Goal: Task Accomplishment & Management: Manage account settings

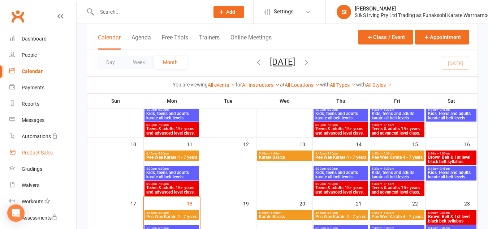
click at [37, 151] on div "Product Sales" at bounding box center [37, 153] width 31 height 6
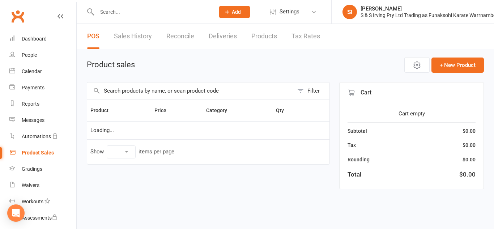
select select "10"
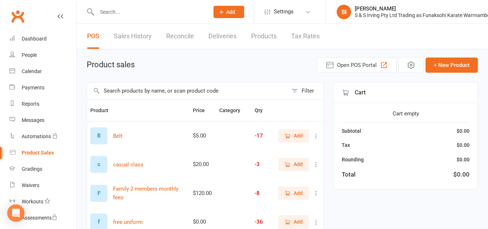
click at [144, 35] on link "Sales History" at bounding box center [133, 36] width 38 height 25
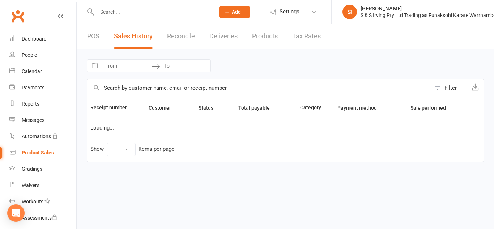
select select "100"
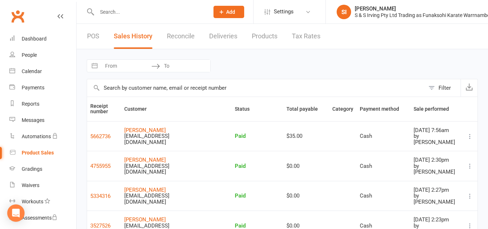
click at [57, 18] on icon at bounding box center [60, 16] width 6 height 6
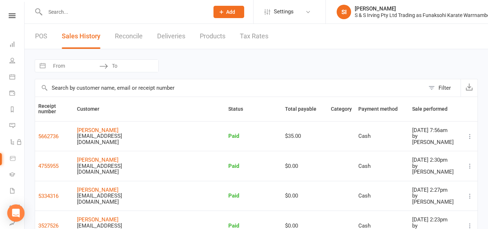
click at [39, 39] on link "POS" at bounding box center [41, 36] width 12 height 25
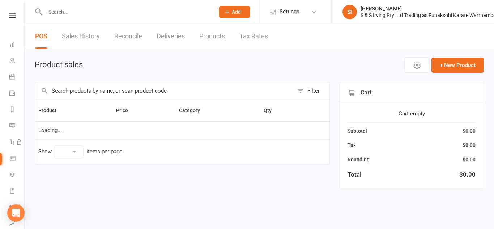
select select "10"
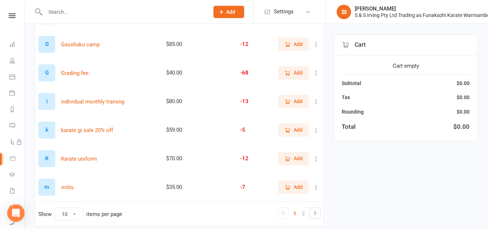
scroll to position [206, 0]
click at [299, 156] on span "Add" at bounding box center [298, 158] width 9 height 8
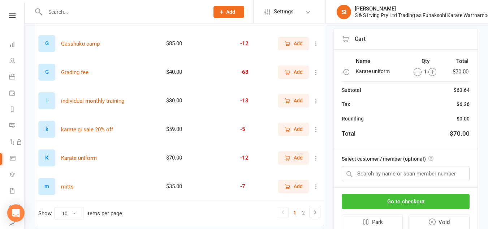
click at [410, 203] on button "Go to checkout" at bounding box center [406, 201] width 128 height 15
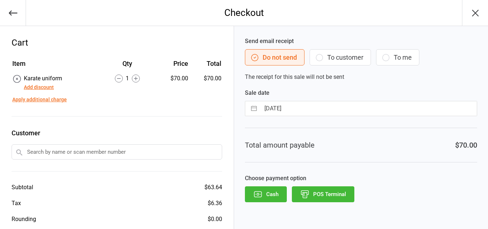
click at [345, 61] on button "To customer" at bounding box center [340, 57] width 61 height 16
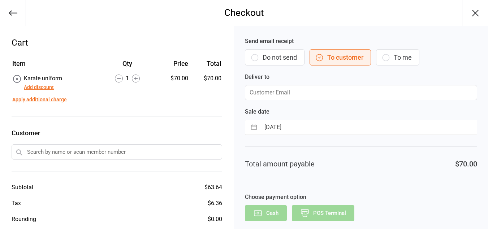
click at [274, 95] on input "email" at bounding box center [361, 92] width 232 height 15
click at [11, 24] on button "button" at bounding box center [13, 13] width 26 height 26
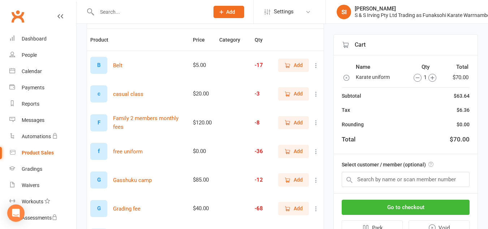
scroll to position [72, 0]
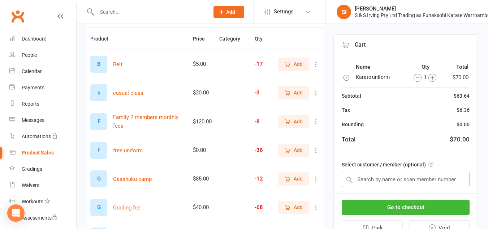
click at [382, 172] on input "text" at bounding box center [406, 179] width 128 height 15
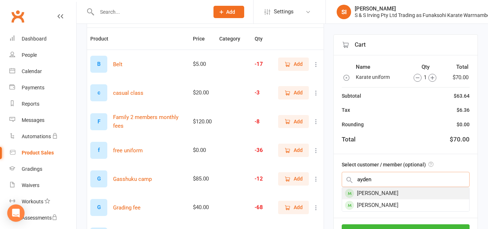
type input "ayden"
click at [381, 194] on div "Ayden Arthur" at bounding box center [405, 193] width 127 height 12
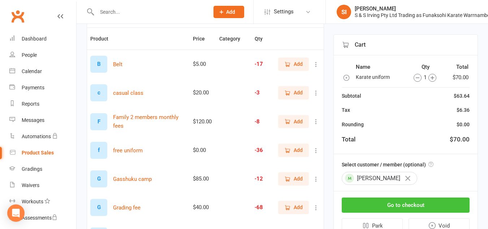
click at [385, 208] on button "Go to checkout" at bounding box center [406, 204] width 128 height 15
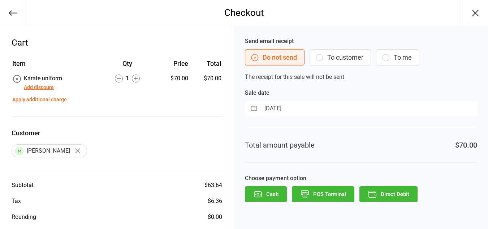
click at [321, 59] on icon "button" at bounding box center [319, 57] width 9 height 9
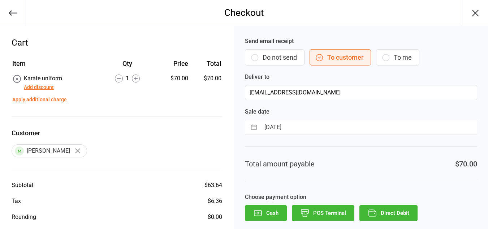
click at [254, 126] on button "button" at bounding box center [254, 127] width 13 height 14
select select "6"
select select "2025"
select select "7"
select select "2025"
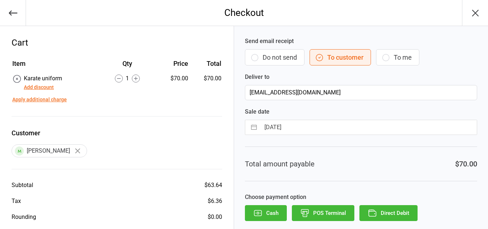
select select "8"
select select "2025"
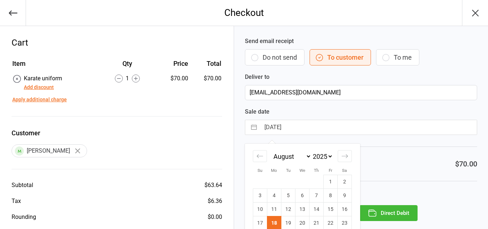
scroll to position [37, 0]
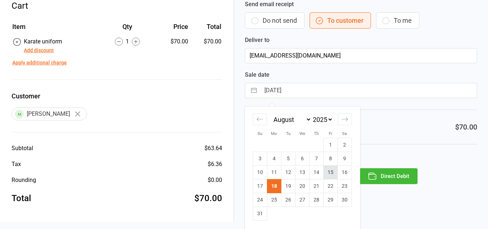
click at [330, 171] on td "15" at bounding box center [331, 173] width 14 height 14
type input "15 Aug 2025"
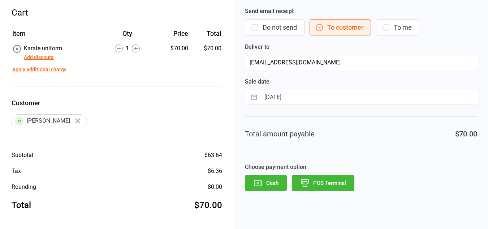
scroll to position [30, 0]
click at [320, 181] on button "POS Terminal" at bounding box center [323, 183] width 63 height 16
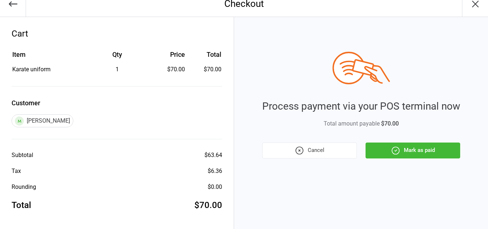
scroll to position [9, 0]
click at [426, 155] on button "Mark as paid" at bounding box center [413, 150] width 95 height 16
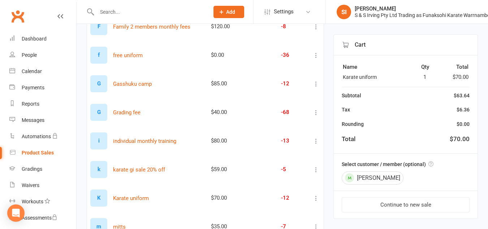
scroll to position [168, 0]
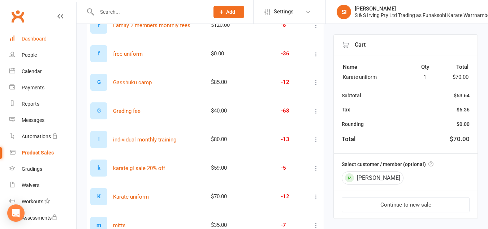
click at [40, 38] on div "Dashboard" at bounding box center [34, 39] width 25 height 6
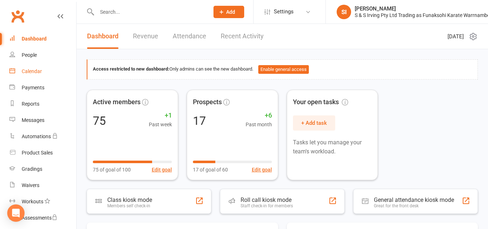
click at [37, 75] on link "Calendar" at bounding box center [42, 71] width 67 height 16
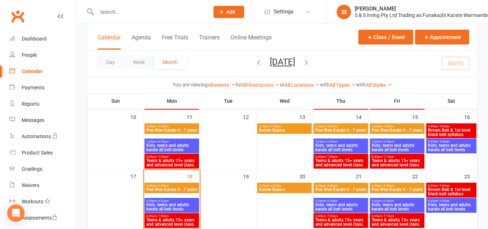
scroll to position [161, 0]
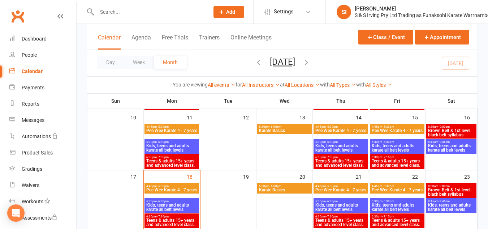
click at [396, 129] on span "Pee Wee Karate 4 - 7 years" at bounding box center [398, 130] width 52 height 4
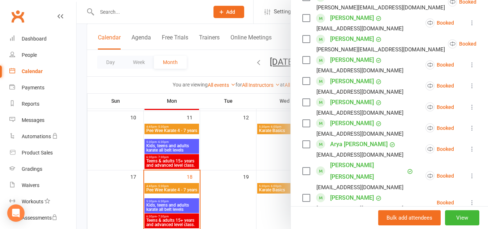
scroll to position [385, 0]
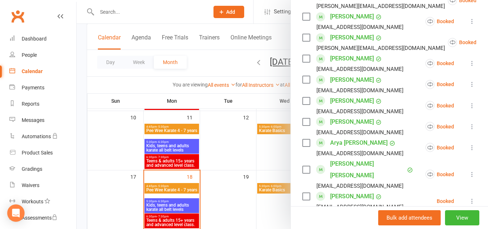
click at [469, 149] on icon at bounding box center [472, 147] width 7 height 7
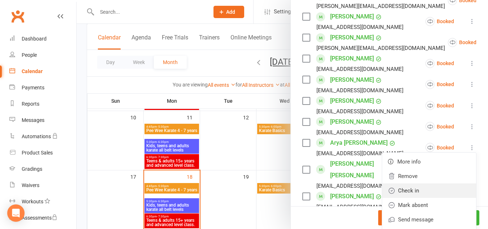
click at [401, 193] on link "Check in" at bounding box center [430, 190] width 94 height 14
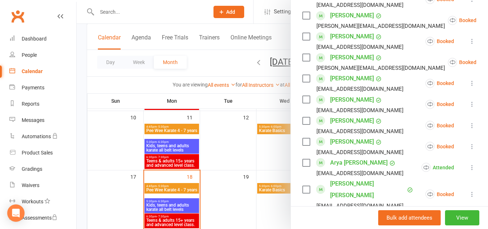
scroll to position [367, 0]
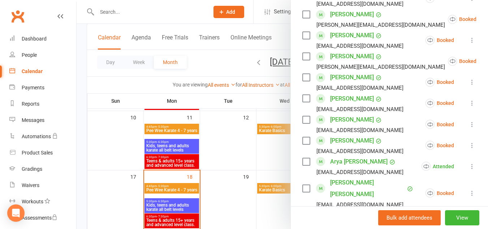
click at [469, 124] on icon at bounding box center [472, 124] width 7 height 7
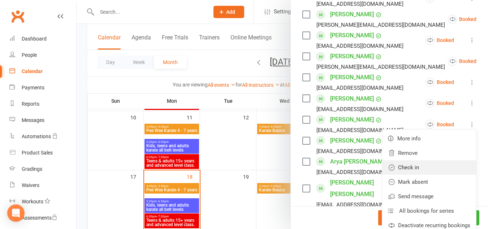
click at [413, 161] on link "Check in" at bounding box center [430, 167] width 94 height 14
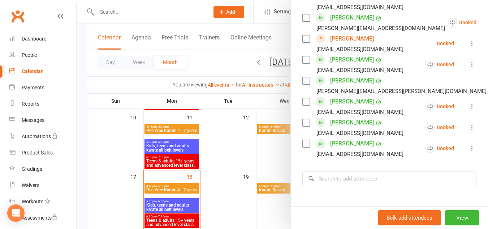
scroll to position [723, 0]
click at [469, 123] on icon at bounding box center [472, 126] width 7 height 7
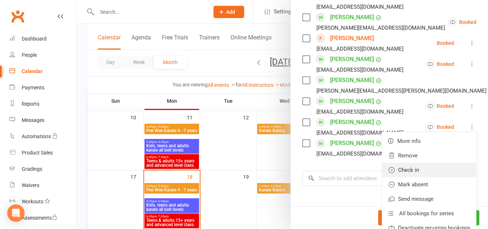
click at [392, 163] on link "Check in" at bounding box center [430, 170] width 94 height 14
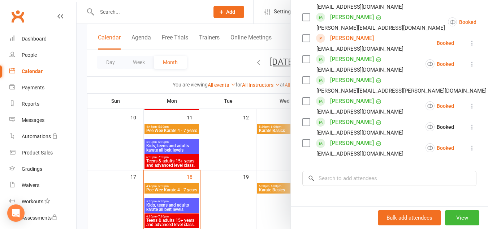
click at [469, 102] on icon at bounding box center [472, 105] width 7 height 7
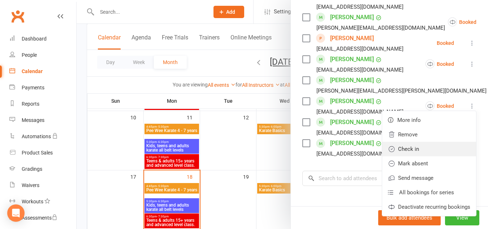
click at [434, 142] on link "Check in" at bounding box center [430, 149] width 94 height 14
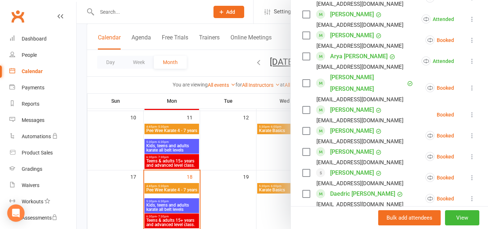
scroll to position [471, 0]
click at [469, 111] on icon at bounding box center [472, 114] width 7 height 7
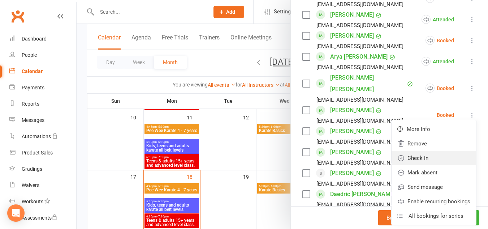
click at [419, 151] on link "Check in" at bounding box center [434, 158] width 85 height 14
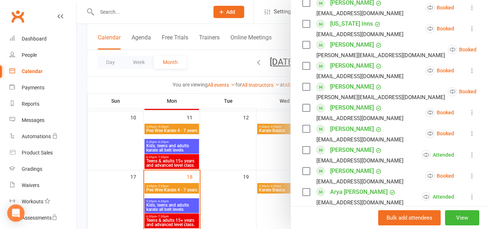
scroll to position [336, 0]
click at [468, 70] on button at bounding box center [472, 71] width 9 height 9
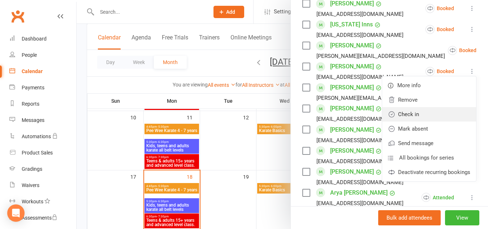
click at [418, 107] on link "Check in" at bounding box center [430, 114] width 94 height 14
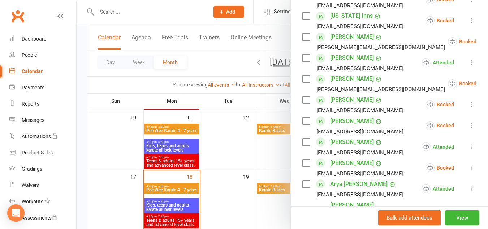
scroll to position [346, 0]
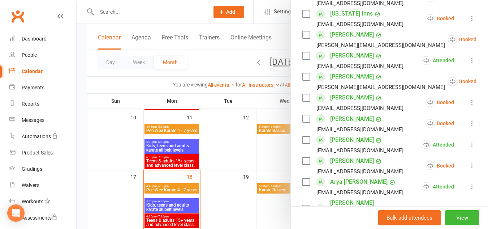
click at [469, 125] on icon at bounding box center [472, 123] width 7 height 7
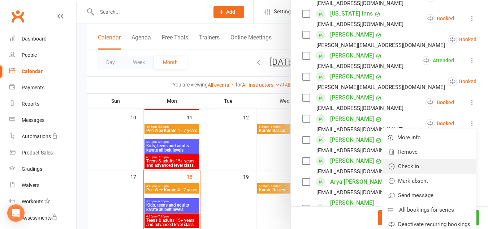
click at [404, 165] on link "Check in" at bounding box center [430, 166] width 94 height 14
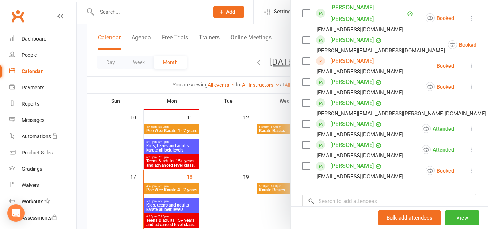
scroll to position [700, 0]
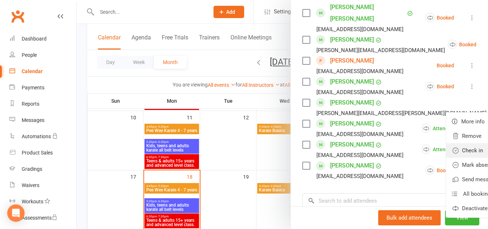
click at [447, 143] on link "Check in" at bounding box center [494, 150] width 94 height 14
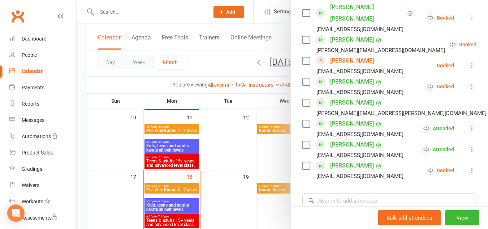
click at [236, 218] on div at bounding box center [283, 114] width 412 height 229
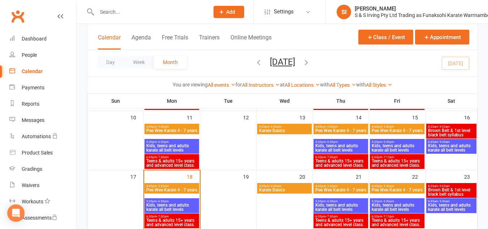
click at [397, 146] on span "Kids, teens and adults karate all belt levels" at bounding box center [398, 148] width 52 height 9
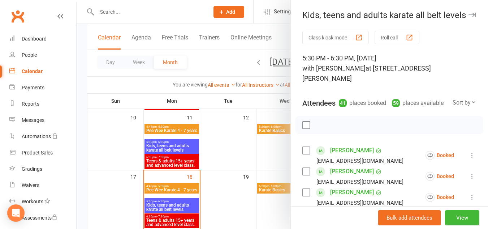
click at [468, 155] on button at bounding box center [472, 155] width 9 height 9
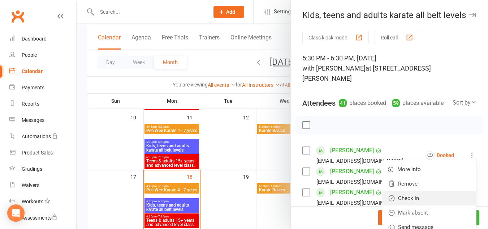
click at [424, 195] on link "Check in" at bounding box center [430, 198] width 94 height 14
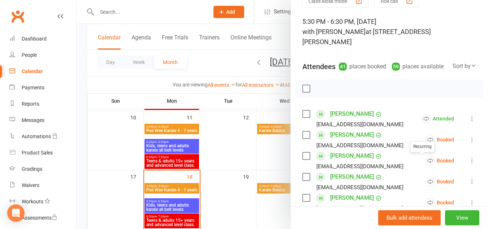
scroll to position [37, 0]
click at [469, 160] on icon at bounding box center [472, 159] width 7 height 7
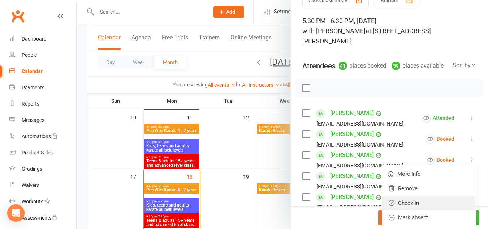
click at [411, 201] on link "Check in" at bounding box center [430, 203] width 94 height 14
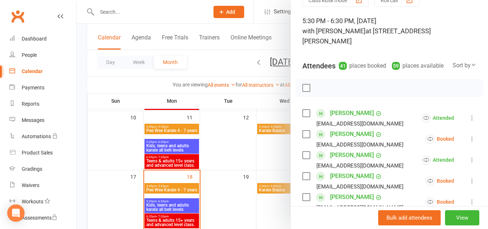
click at [469, 179] on icon at bounding box center [472, 180] width 7 height 7
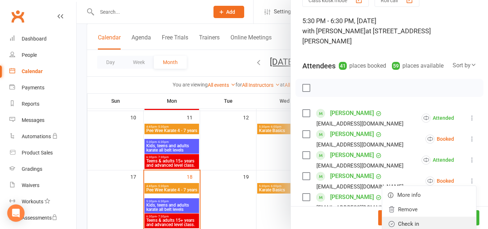
click at [415, 223] on link "Check in" at bounding box center [430, 224] width 94 height 14
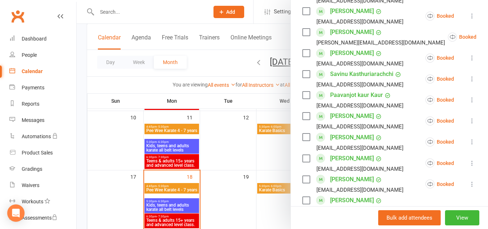
scroll to position [362, 0]
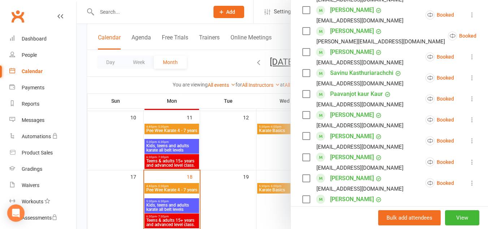
click at [469, 116] on icon at bounding box center [472, 119] width 7 height 7
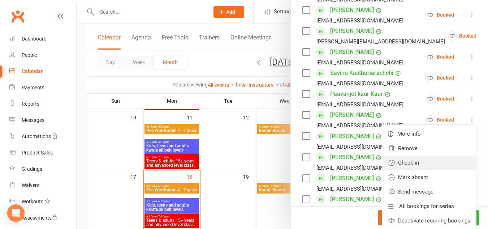
click at [424, 155] on link "Check in" at bounding box center [430, 162] width 94 height 14
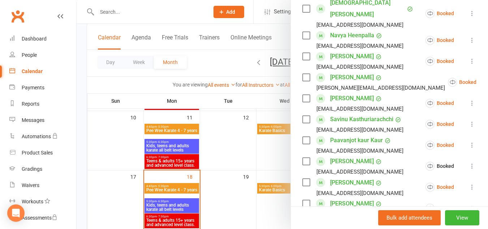
scroll to position [313, 0]
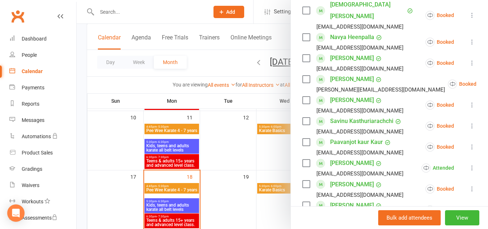
click at [488, 80] on icon at bounding box center [494, 83] width 7 height 7
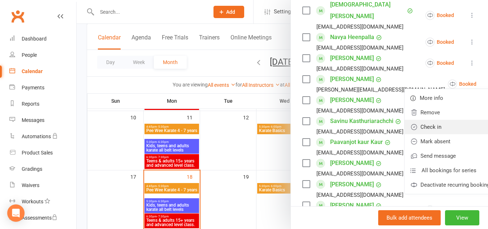
click at [424, 120] on link "Check in" at bounding box center [452, 127] width 94 height 14
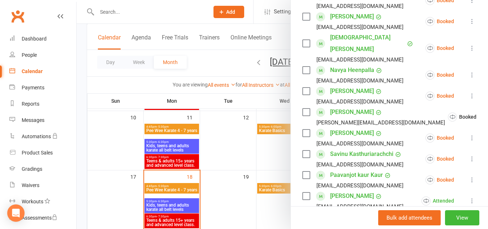
scroll to position [279, 0]
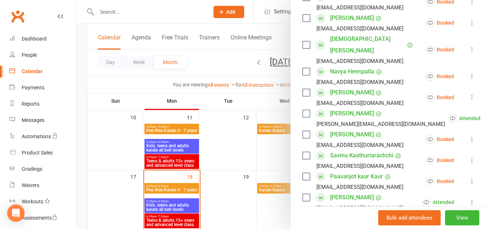
click at [469, 94] on icon at bounding box center [472, 97] width 7 height 7
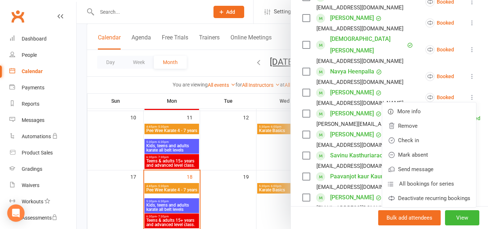
click at [268, 160] on div at bounding box center [283, 114] width 412 height 229
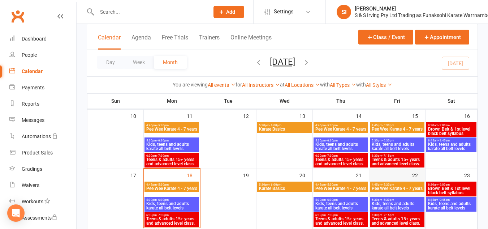
scroll to position [161, 0]
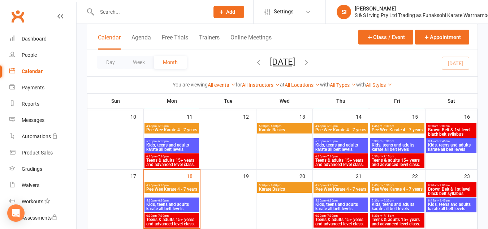
click at [402, 145] on span "Kids, teens and adults karate all belt levels" at bounding box center [398, 147] width 52 height 9
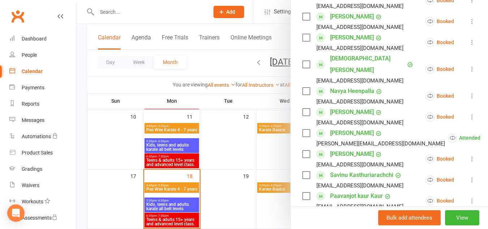
scroll to position [260, 0]
click at [469, 155] on icon at bounding box center [472, 158] width 7 height 7
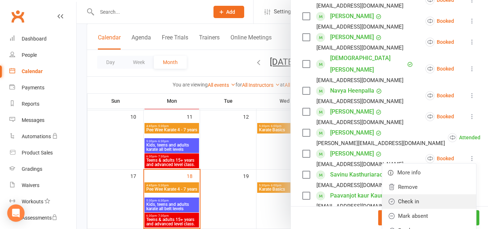
click at [419, 194] on link "Check in" at bounding box center [430, 201] width 94 height 14
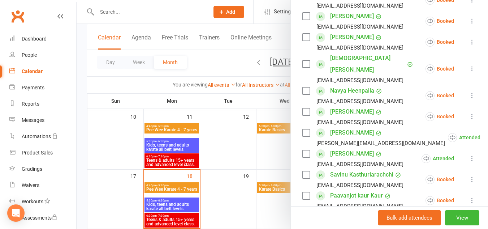
click at [469, 176] on icon at bounding box center [472, 179] width 7 height 7
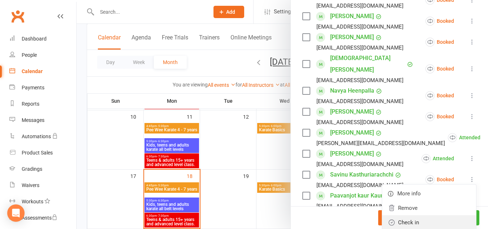
click at [406, 215] on link "Check in" at bounding box center [430, 222] width 94 height 14
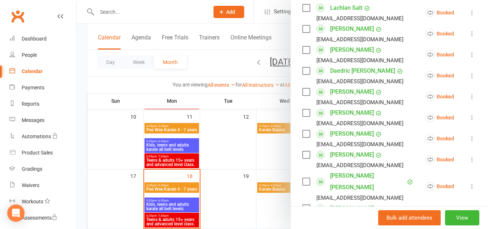
scroll to position [774, 0]
click at [469, 135] on icon at bounding box center [472, 138] width 7 height 7
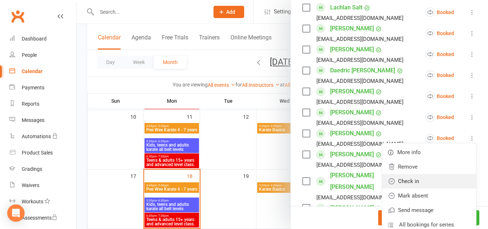
click at [415, 174] on link "Check in" at bounding box center [430, 181] width 94 height 14
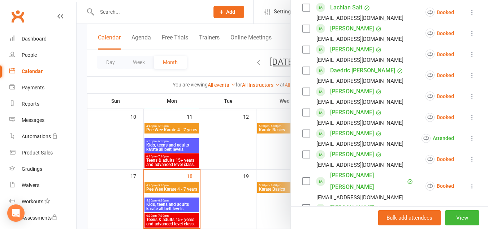
click at [469, 155] on icon at bounding box center [472, 158] width 7 height 7
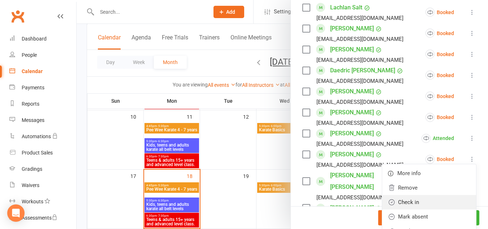
click at [413, 195] on link "Check in" at bounding box center [430, 202] width 94 height 14
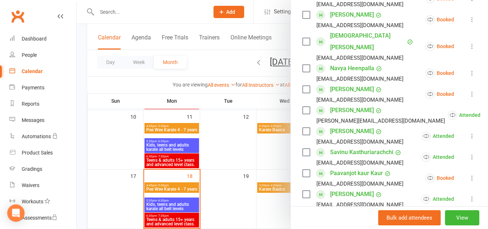
scroll to position [283, 0]
click at [469, 17] on icon at bounding box center [472, 18] width 7 height 7
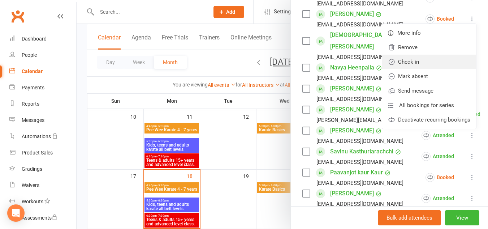
click at [428, 60] on link "Check in" at bounding box center [430, 62] width 94 height 14
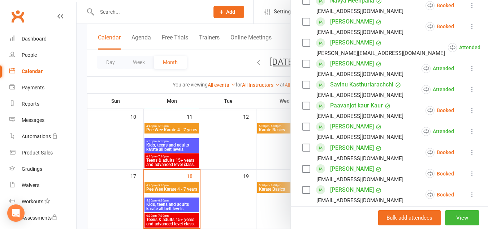
scroll to position [370, 0]
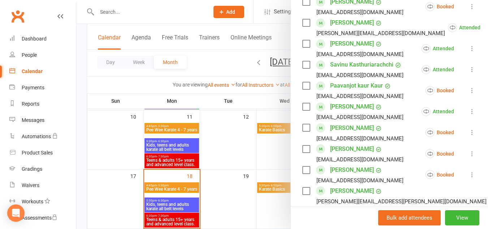
click at [469, 87] on icon at bounding box center [472, 90] width 7 height 7
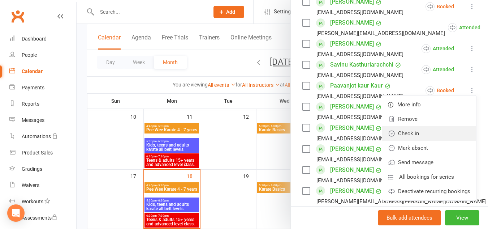
click at [423, 126] on link "Check in" at bounding box center [430, 133] width 94 height 14
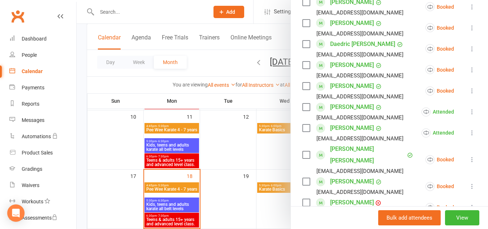
scroll to position [801, 0]
click at [423, 122] on li "Owen Tankard Ajtankard@yahoo.com.au Attended More info Remove Mark absent Undo …" at bounding box center [390, 132] width 174 height 21
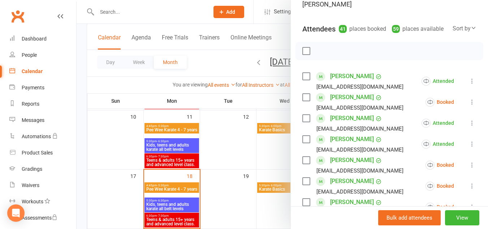
scroll to position [0, 0]
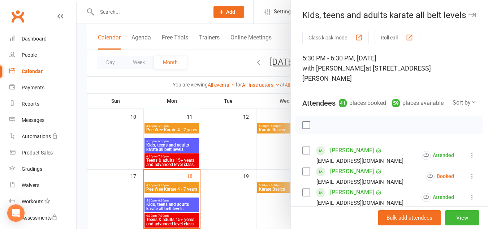
click at [231, 132] on div at bounding box center [283, 114] width 412 height 229
